Goal: Find specific page/section: Find specific page/section

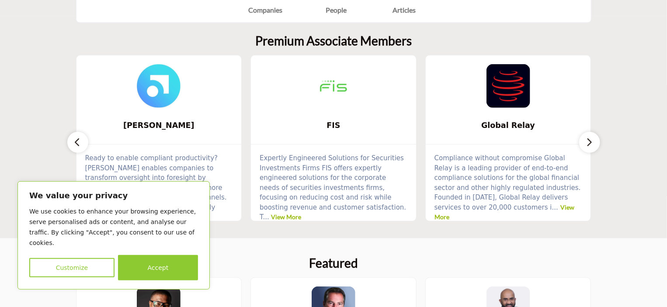
scroll to position [262, 0]
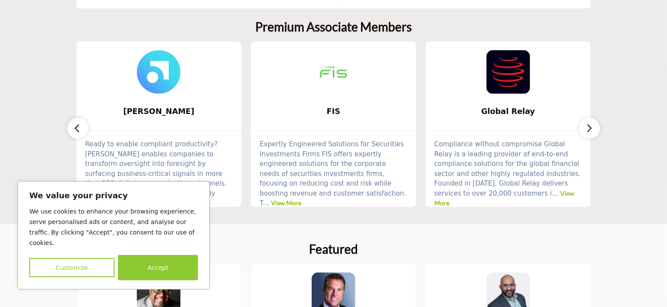
click at [41, 146] on section "Premium Associate Members Smarsh ... View More FIS ... View More ..." at bounding box center [333, 113] width 667 height 223
click at [590, 132] on icon "button" at bounding box center [589, 128] width 7 height 11
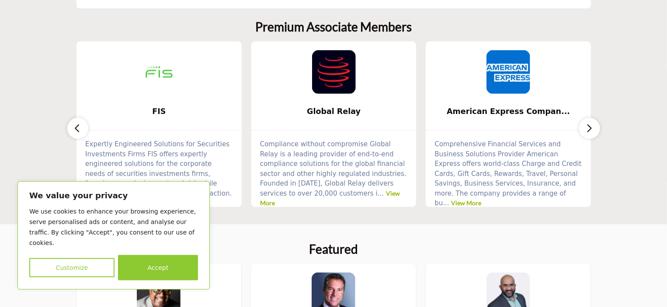
click at [590, 132] on icon "button" at bounding box center [589, 128] width 7 height 11
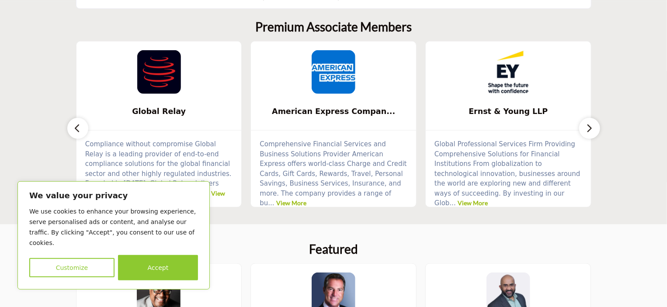
click at [590, 132] on icon "button" at bounding box center [589, 128] width 7 height 11
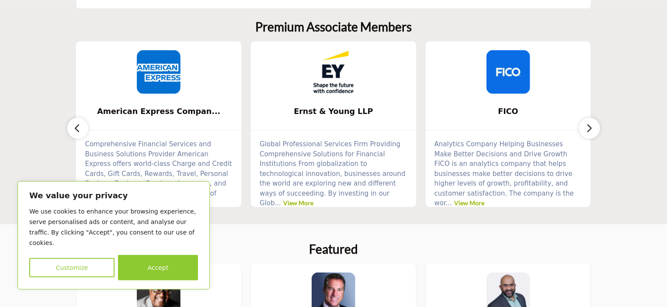
click at [590, 132] on icon "button" at bounding box center [589, 128] width 7 height 11
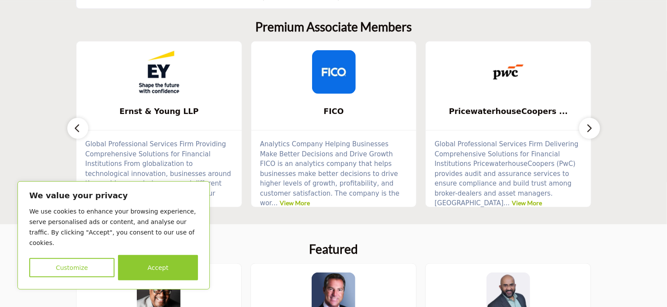
click at [590, 132] on icon "button" at bounding box center [589, 128] width 7 height 11
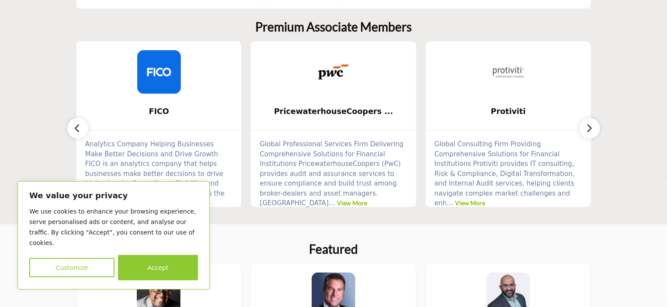
click at [590, 132] on icon "button" at bounding box center [589, 128] width 7 height 11
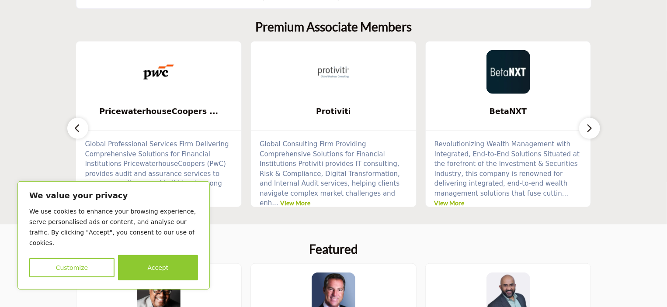
click at [590, 132] on icon "button" at bounding box center [589, 128] width 7 height 11
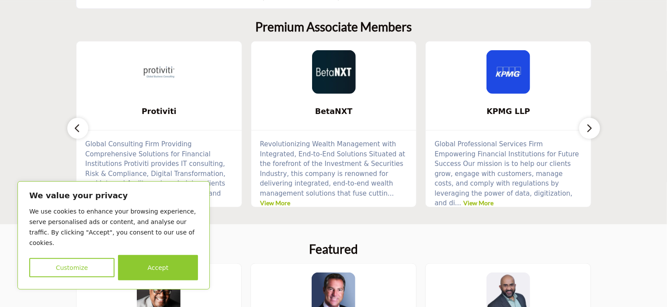
click at [590, 132] on icon "button" at bounding box center [589, 128] width 7 height 11
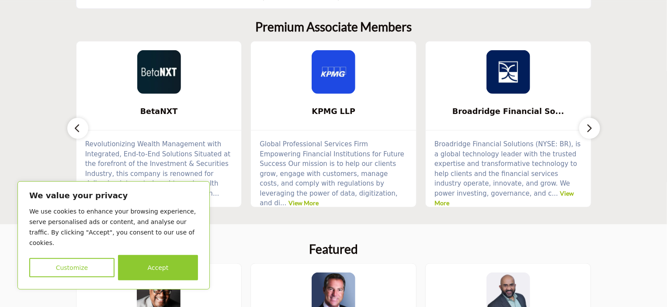
click at [590, 132] on icon "button" at bounding box center [589, 128] width 7 height 11
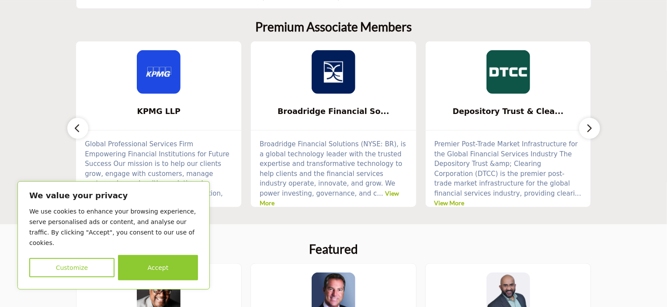
click at [590, 132] on icon "button" at bounding box center [589, 128] width 7 height 11
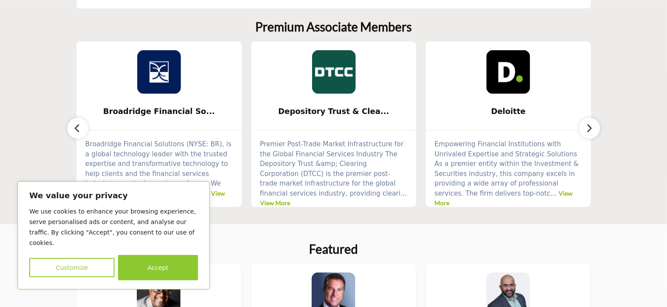
click at [590, 132] on icon "button" at bounding box center [589, 128] width 7 height 11
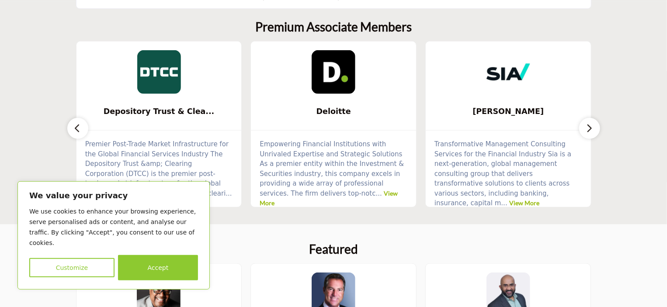
click at [590, 132] on icon "button" at bounding box center [589, 128] width 7 height 11
click at [593, 130] on button "button" at bounding box center [589, 128] width 21 height 21
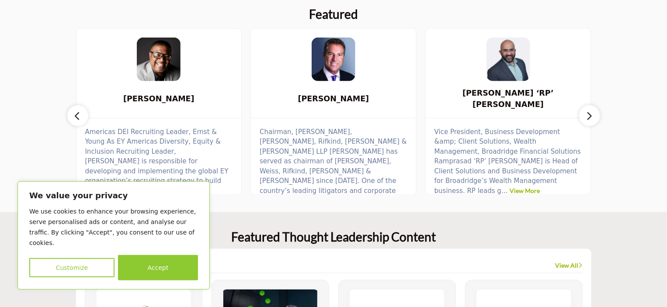
scroll to position [525, 0]
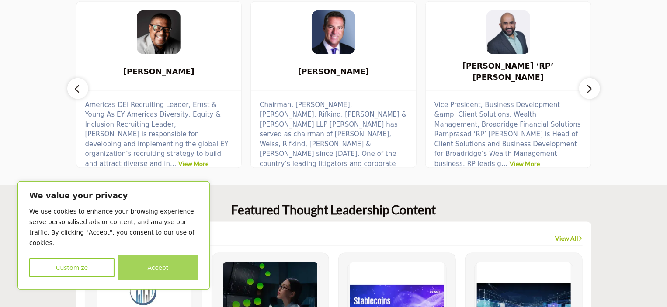
click at [156, 269] on button "Accept" at bounding box center [158, 267] width 80 height 25
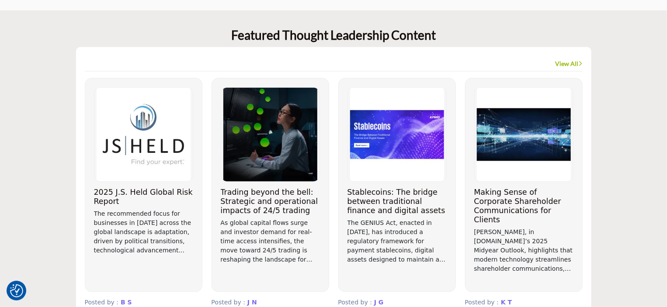
scroll to position [874, 0]
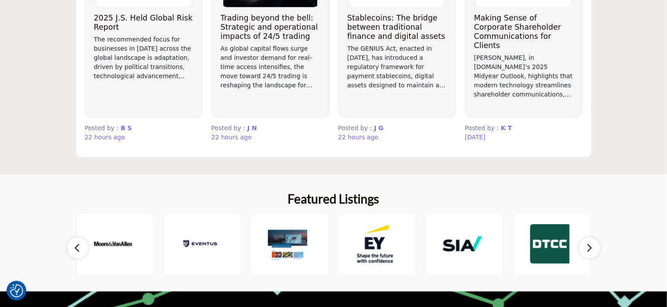
click at [589, 251] on icon "button" at bounding box center [589, 248] width 7 height 11
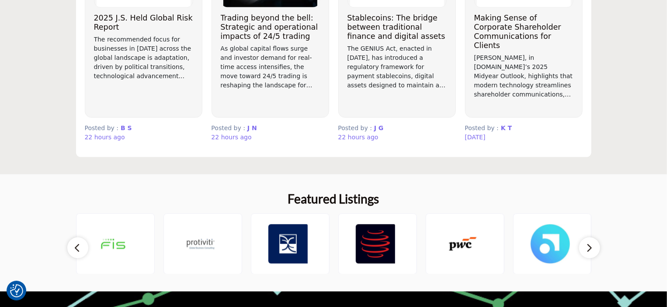
click at [594, 251] on button "button" at bounding box center [589, 247] width 21 height 21
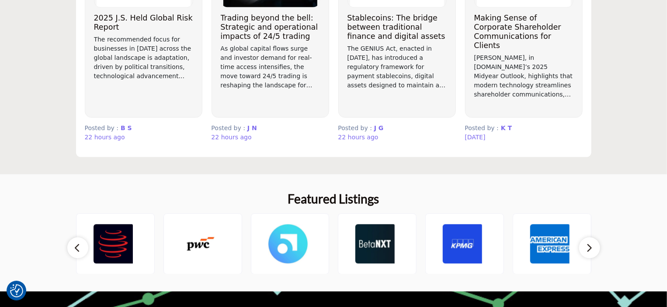
click at [592, 250] on icon "button" at bounding box center [589, 248] width 7 height 11
click at [591, 249] on icon "button" at bounding box center [589, 248] width 7 height 11
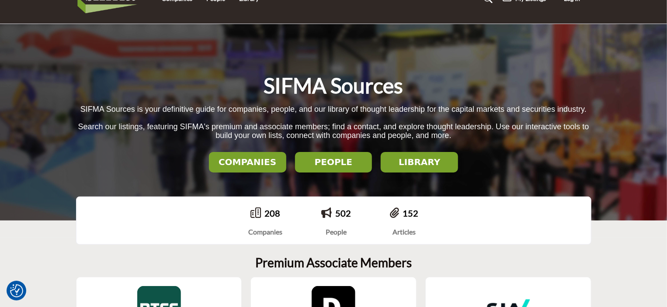
scroll to position [0, 0]
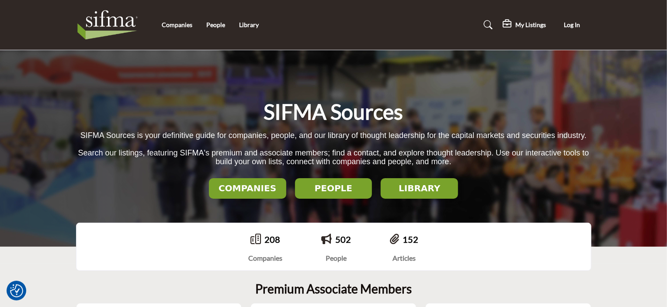
click at [266, 196] on button "COMPANIES" at bounding box center [247, 188] width 77 height 21
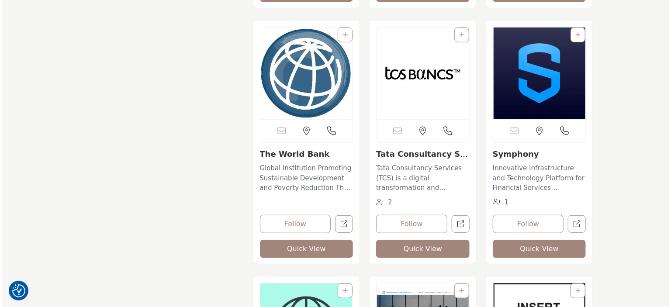
scroll to position [6879, 0]
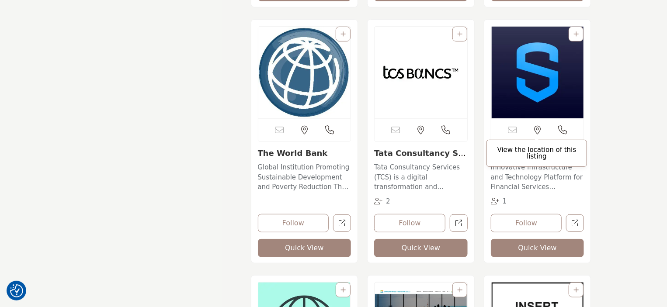
click at [522, 154] on span "View the location of this listing" at bounding box center [537, 153] width 101 height 27
click at [534, 250] on button "Quick View" at bounding box center [538, 248] width 94 height 18
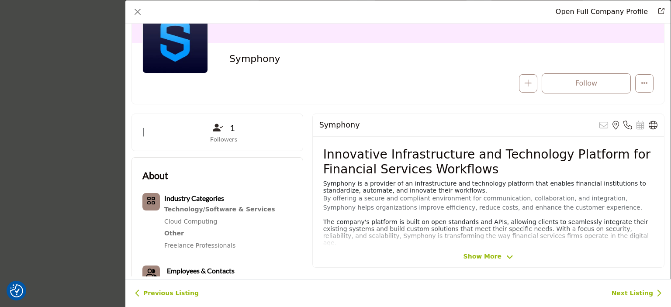
scroll to position [87, 0]
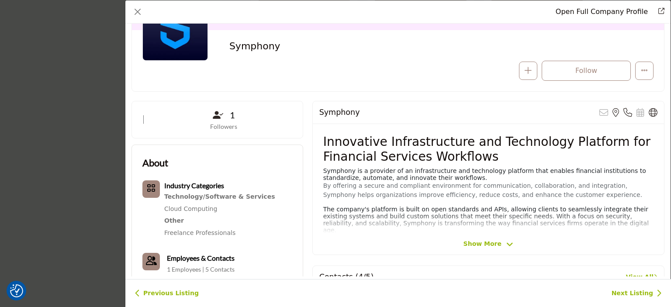
click at [479, 252] on div "Symphony Sorry, but this listing is on a subscription plan which does not allow…" at bounding box center [489, 178] width 352 height 154
click at [478, 246] on span "Show More" at bounding box center [483, 244] width 38 height 9
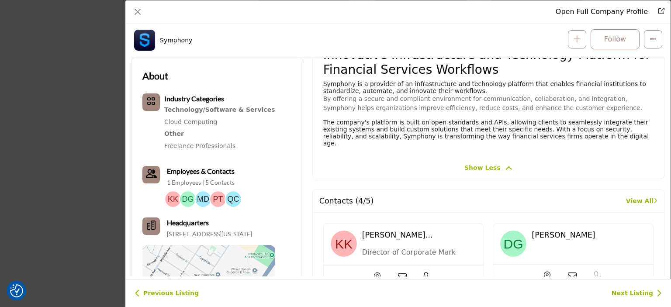
scroll to position [0, 0]
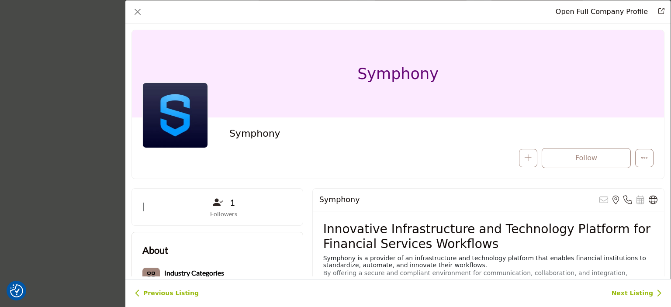
click at [659, 7] on link "Redirect to symphony" at bounding box center [659, 12] width 12 height 10
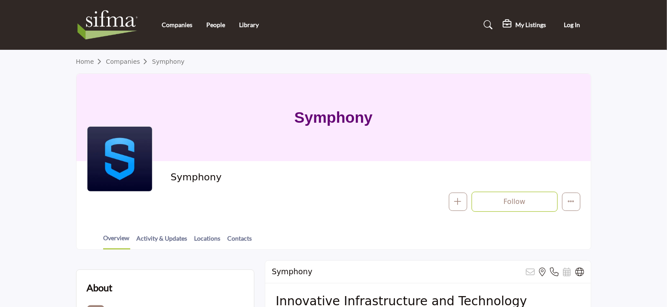
click at [40, 114] on section "Home Companies Symphony Symphony Symphony Follow Following Message Phone Number…" at bounding box center [333, 150] width 667 height 200
